Goal: Information Seeking & Learning: Learn about a topic

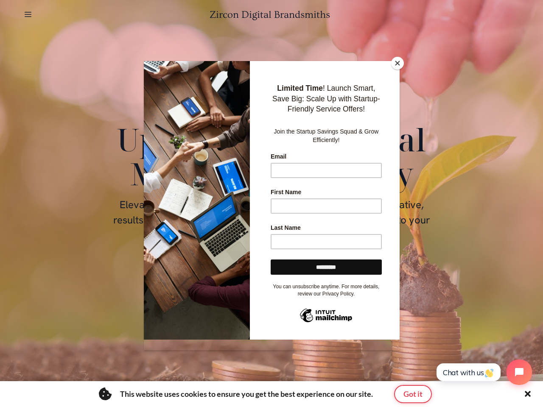
scroll to position [4010, 0]
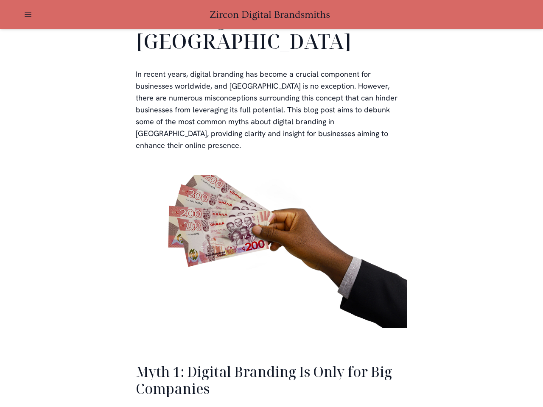
scroll to position [1864, 0]
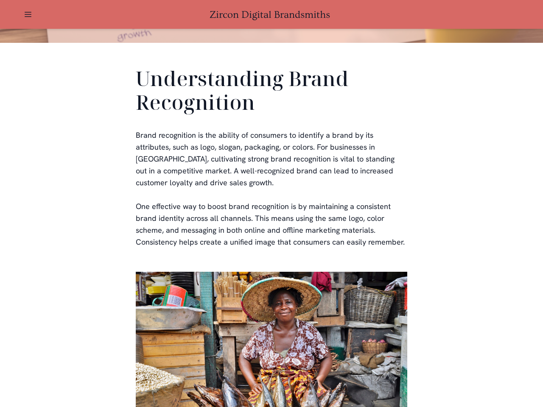
scroll to position [255, 0]
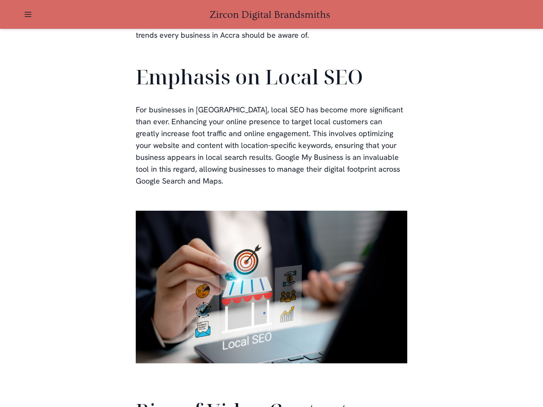
scroll to position [1915, 0]
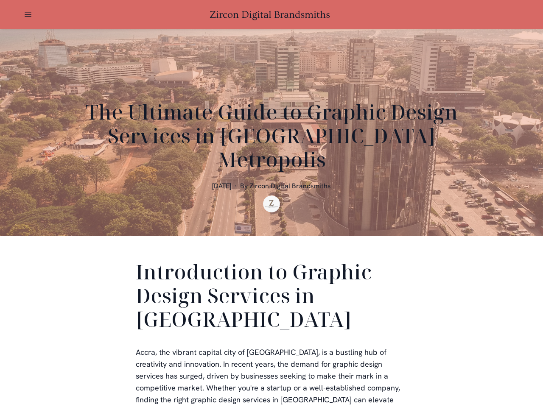
scroll to position [255, 0]
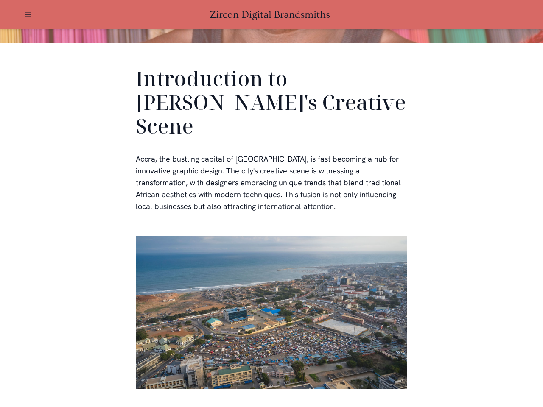
scroll to position [255, 0]
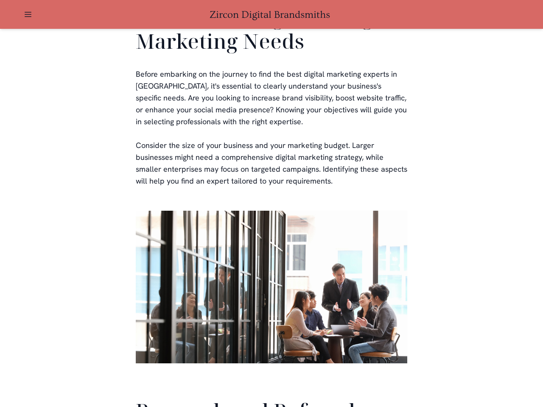
scroll to position [2021, 0]
